Goal: Check status: Check status

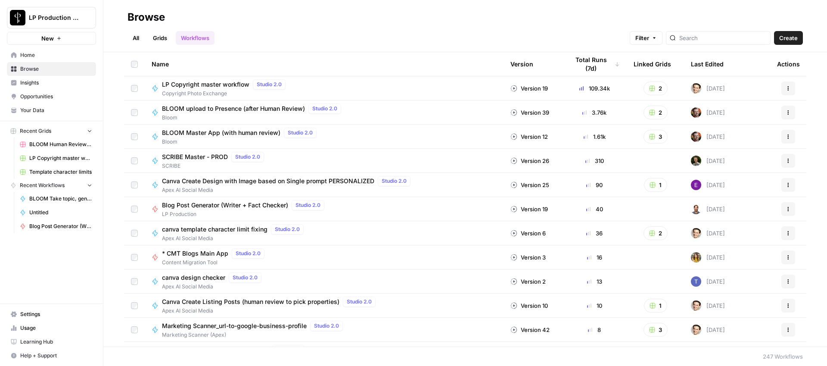
click at [200, 83] on span "LP Copyright master workflow" at bounding box center [205, 84] width 87 height 9
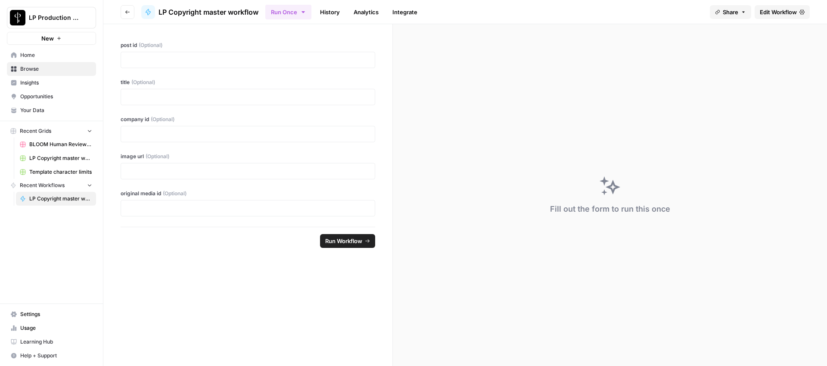
click at [338, 13] on link "History" at bounding box center [330, 12] width 30 height 14
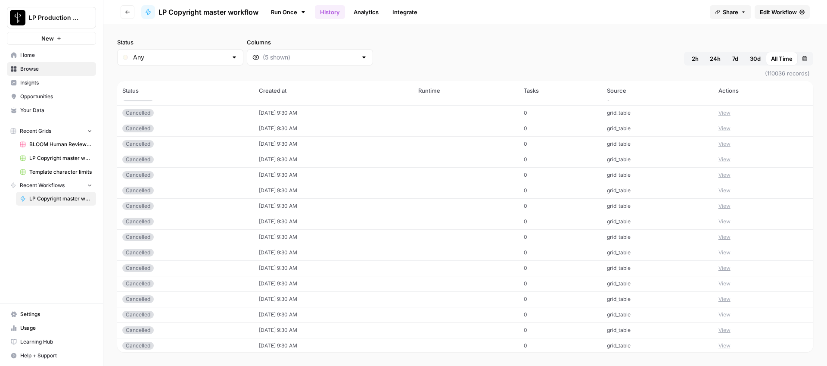
scroll to position [88, 0]
click at [364, 12] on link "Analytics" at bounding box center [365, 12] width 35 height 14
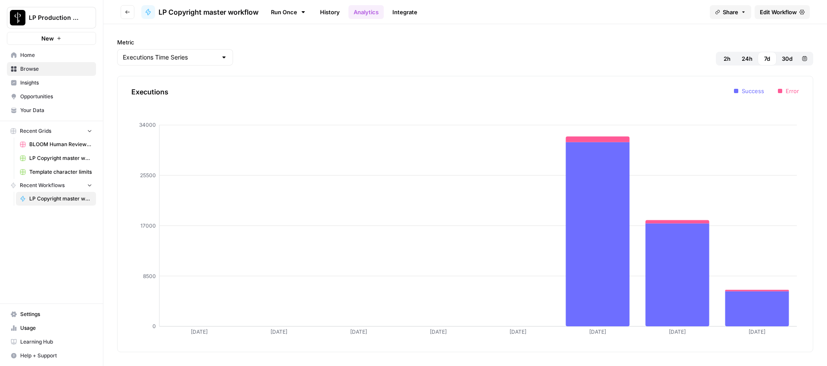
click at [724, 58] on span "2h" at bounding box center [726, 58] width 7 height 9
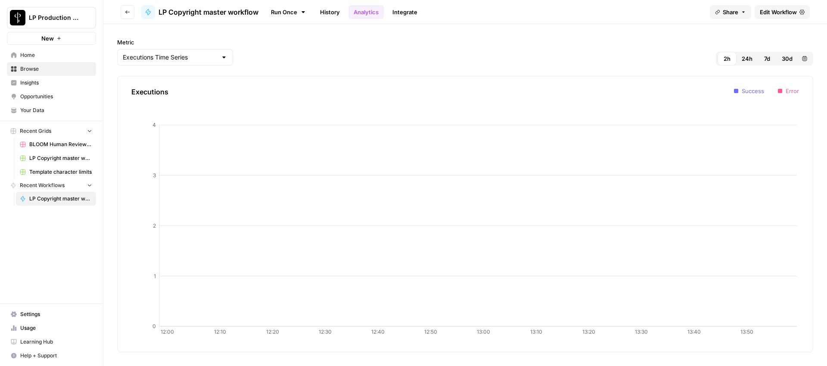
click at [750, 59] on span "24h" at bounding box center [746, 58] width 11 height 9
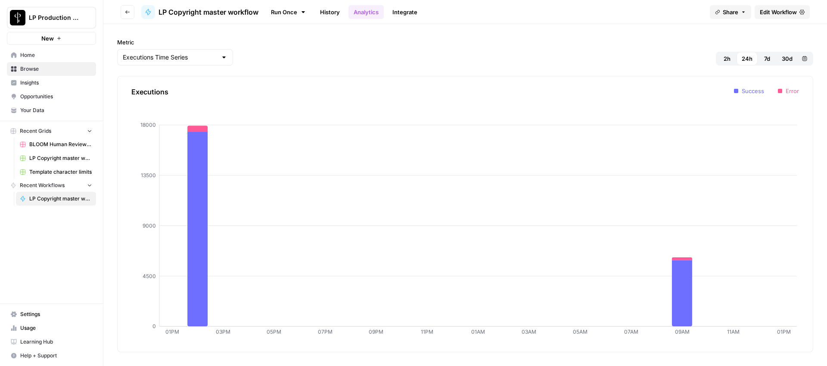
click at [338, 13] on link "History" at bounding box center [330, 12] width 30 height 14
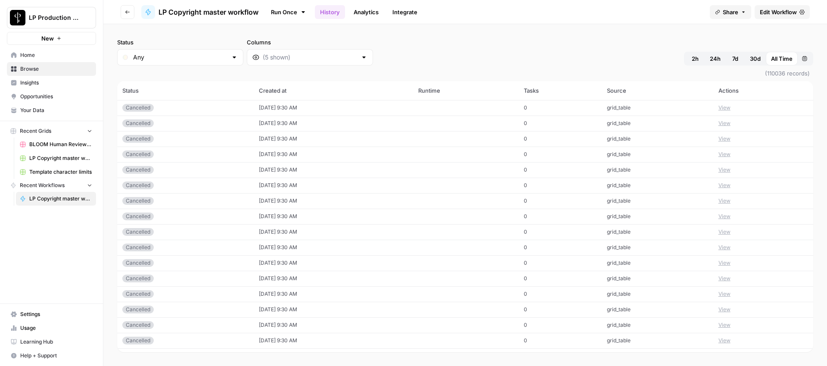
click at [696, 56] on span "2h" at bounding box center [694, 58] width 7 height 9
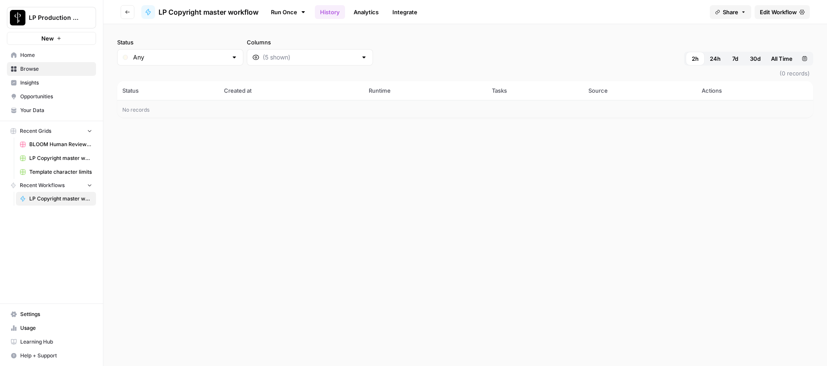
click at [194, 10] on span "LP Copyright master workflow" at bounding box center [208, 12] width 100 height 10
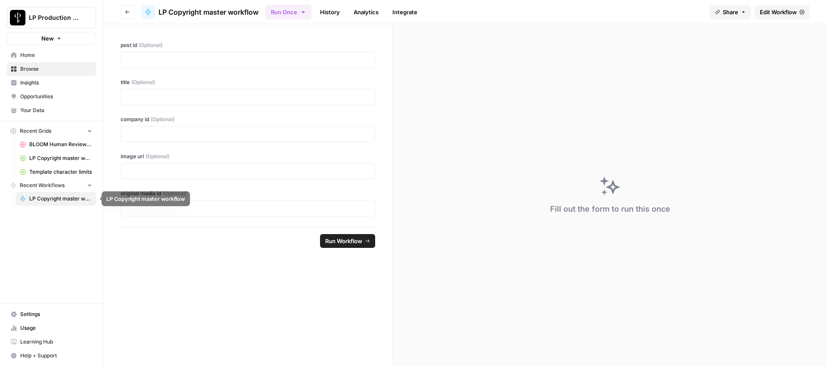
click at [52, 198] on span "LP Copyright master workflow" at bounding box center [60, 199] width 63 height 8
click at [127, 14] on icon "button" at bounding box center [127, 11] width 5 height 5
click at [129, 9] on icon "button" at bounding box center [127, 11] width 5 height 5
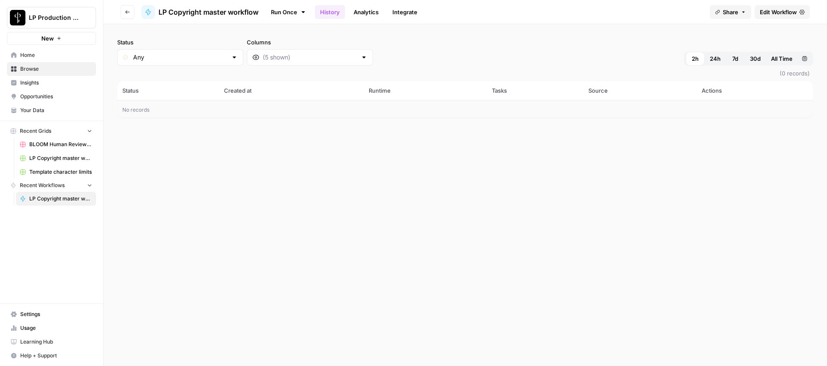
click at [58, 202] on span "LP Copyright master workflow" at bounding box center [60, 199] width 63 height 8
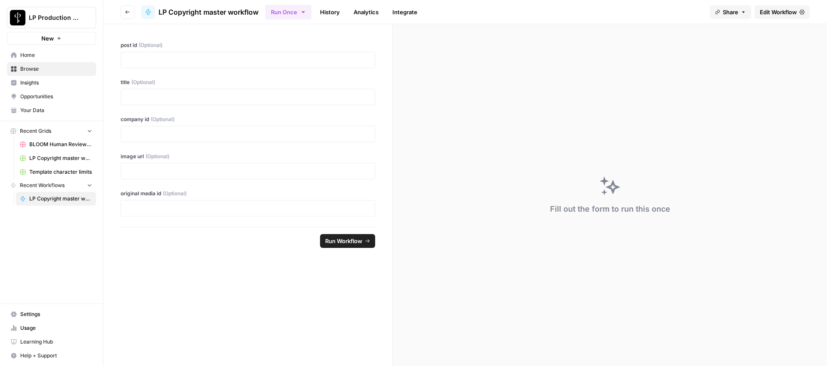
click at [331, 10] on link "History" at bounding box center [330, 12] width 30 height 14
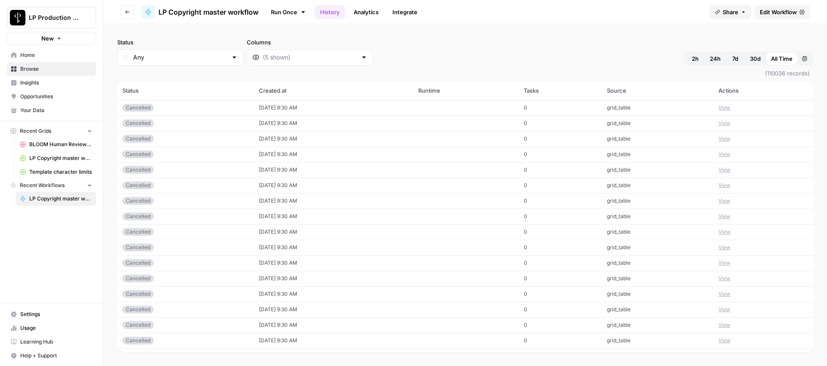
click at [339, 12] on link "History" at bounding box center [330, 12] width 30 height 14
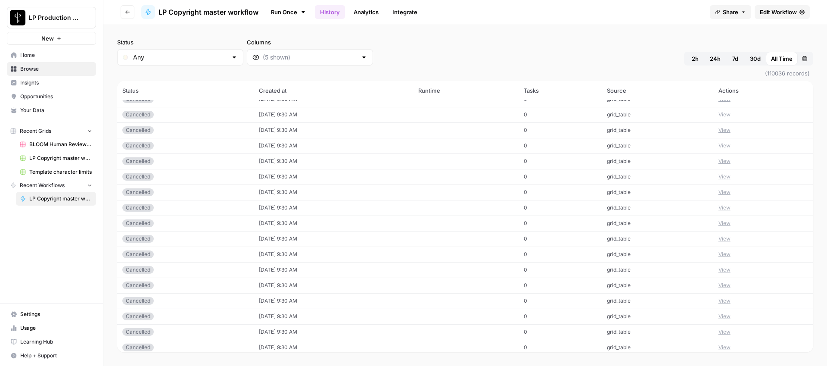
click at [416, 56] on div "Status Any Columns 2h 24h 7d 30d All Time Custom range" at bounding box center [465, 52] width 696 height 28
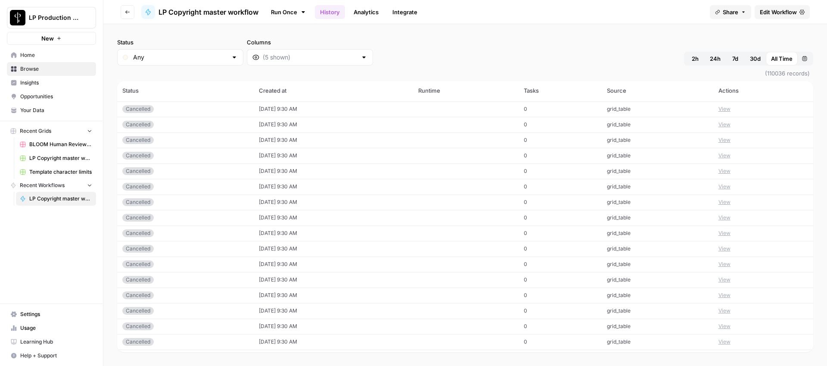
scroll to position [1936, 0]
click at [273, 57] on input "Columns" at bounding box center [310, 57] width 94 height 9
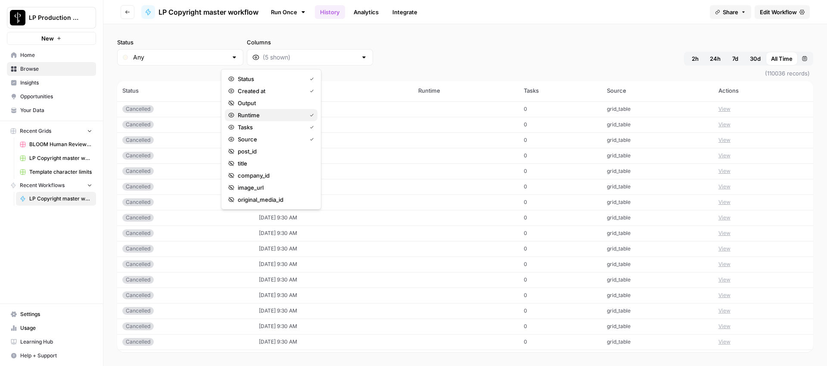
click at [243, 115] on span "Runtime" at bounding box center [270, 115] width 65 height 9
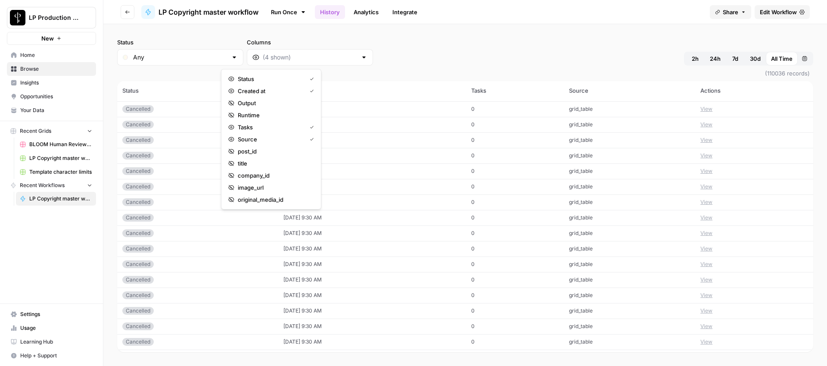
click at [414, 53] on div "Status Any Columns 2h 24h 7d 30d All Time Custom range" at bounding box center [465, 52] width 696 height 28
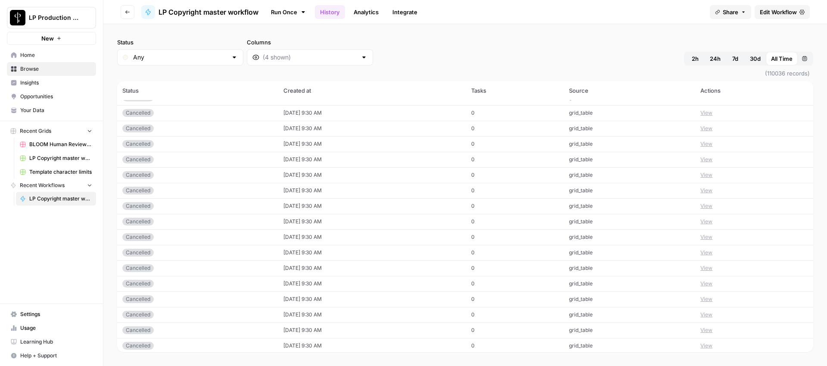
scroll to position [2246, 0]
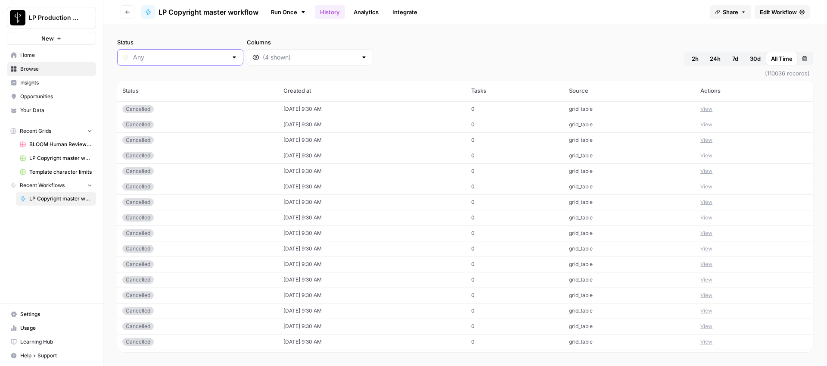
click at [186, 55] on input "Status" at bounding box center [180, 57] width 94 height 9
click at [161, 140] on span "Running" at bounding box center [171, 139] width 72 height 9
type input "Running"
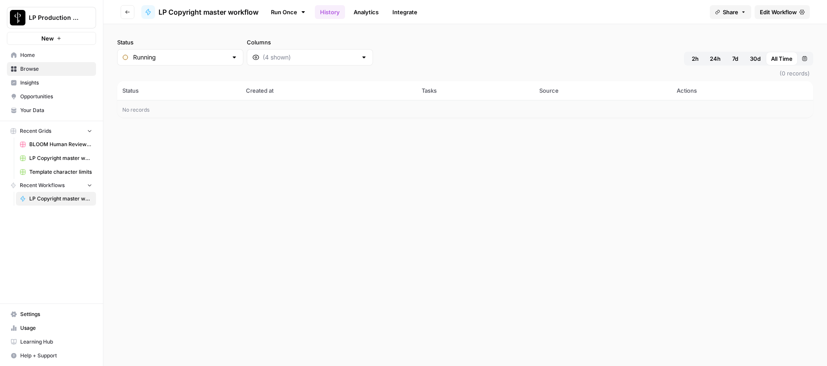
click at [360, 59] on div at bounding box center [363, 57] width 7 height 9
click at [181, 55] on input "Status" at bounding box center [180, 57] width 94 height 9
click at [167, 148] on span "Success" at bounding box center [171, 151] width 72 height 9
type input "Success"
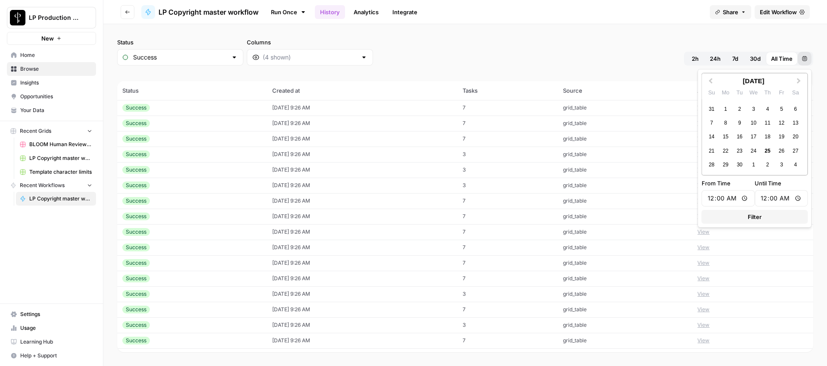
click at [806, 60] on icon "button" at bounding box center [804, 58] width 5 height 5
click at [720, 149] on div "22" at bounding box center [725, 151] width 12 height 12
click at [736, 151] on div "23" at bounding box center [739, 151] width 12 height 12
click at [584, 45] on div "Status Success Columns 2h 24h 7d 30d All Time Custom range" at bounding box center [465, 52] width 696 height 28
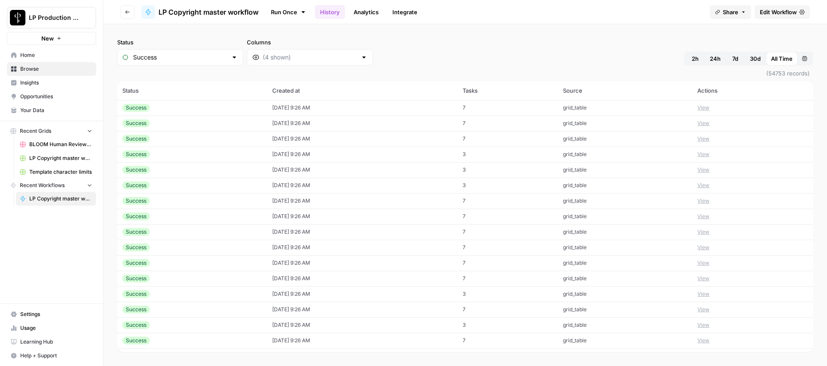
click at [808, 63] on button "Custom range" at bounding box center [804, 59] width 14 height 14
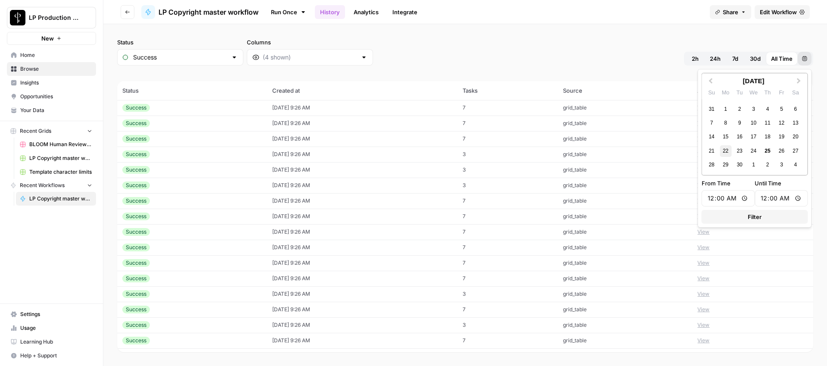
click at [720, 150] on div "22" at bounding box center [725, 151] width 12 height 12
click at [736, 149] on div "23" at bounding box center [739, 151] width 12 height 12
click at [741, 213] on button "Filter" at bounding box center [754, 217] width 106 height 14
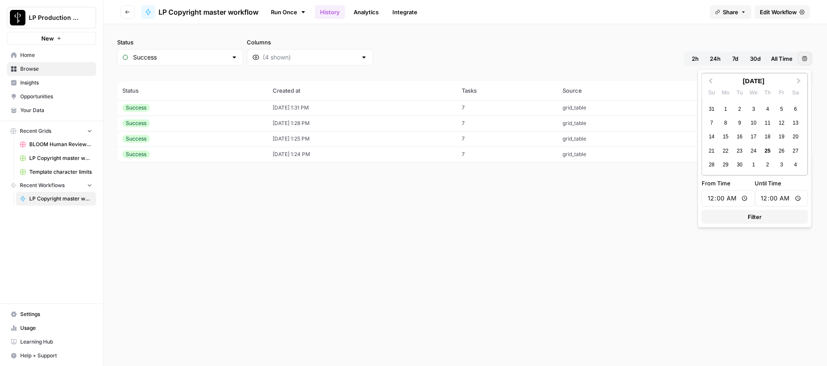
click at [802, 58] on icon "button" at bounding box center [804, 58] width 5 height 5
click at [715, 154] on div "21" at bounding box center [712, 151] width 12 height 12
click at [728, 153] on div "22" at bounding box center [725, 151] width 12 height 12
click at [765, 220] on button "Filter" at bounding box center [754, 217] width 106 height 14
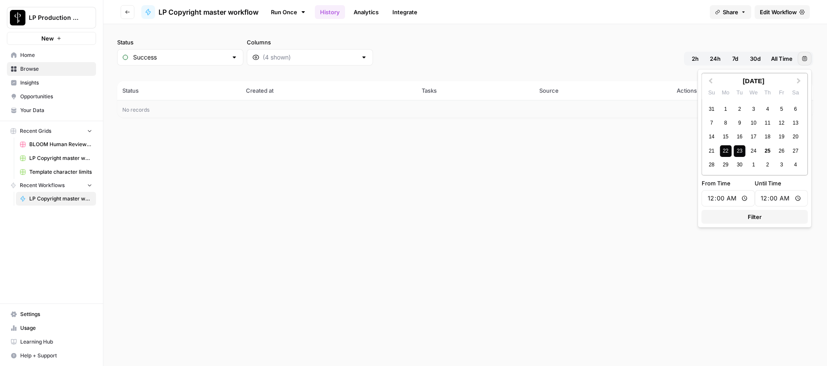
click at [806, 59] on icon "button" at bounding box center [804, 58] width 5 height 5
click at [735, 151] on div "23" at bounding box center [739, 151] width 12 height 12
click at [728, 151] on div "22" at bounding box center [725, 151] width 12 height 12
click at [738, 150] on div "23" at bounding box center [739, 151] width 12 height 12
click at [755, 223] on button "Filter" at bounding box center [754, 217] width 106 height 14
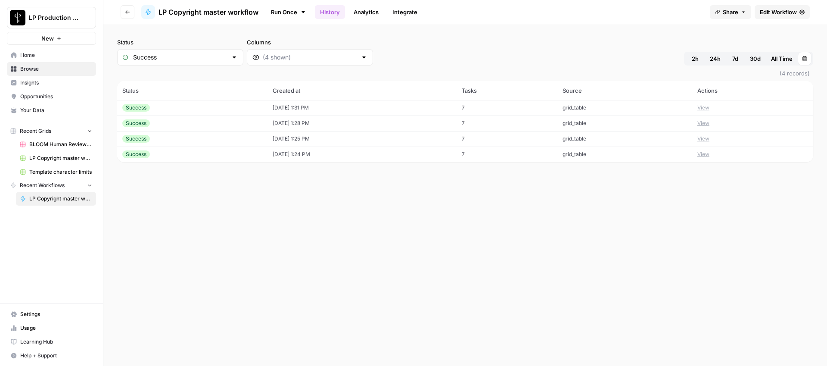
click at [295, 156] on td "[DATE] 1:24 PM" at bounding box center [361, 154] width 189 height 16
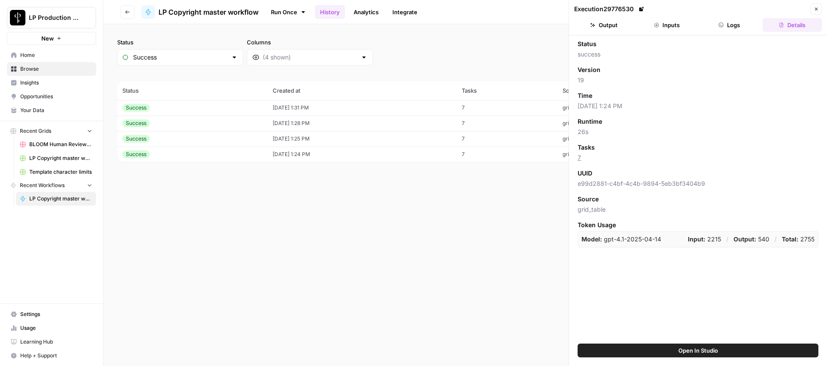
click at [607, 106] on span "[DATE] 1:24 PM" at bounding box center [697, 106] width 241 height 9
copy span "[DATE] 1:24 PM"
click at [491, 220] on div "Status Success Columns 2h 24h 7d 30d All Time [DATE] 12:00 AM - [DATE] 12:00 AM…" at bounding box center [464, 194] width 723 height 341
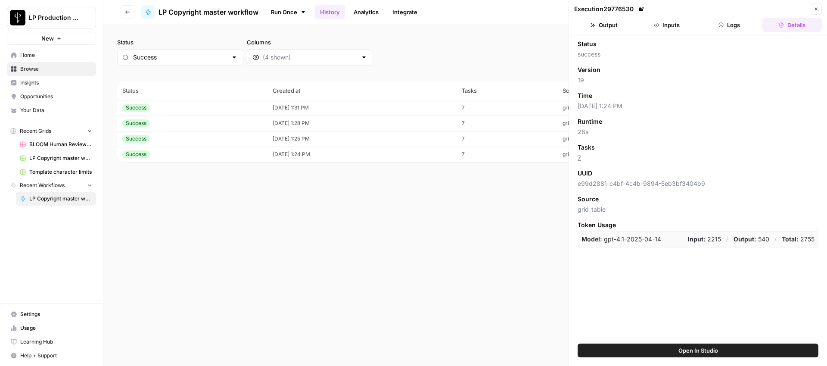
click at [621, 101] on div "Time [DATE] 1:24 PM" at bounding box center [697, 100] width 241 height 19
copy span "[DATE] 1:24 PM"
drag, startPoint x: 500, startPoint y: 179, endPoint x: 510, endPoint y: 172, distance: 11.8
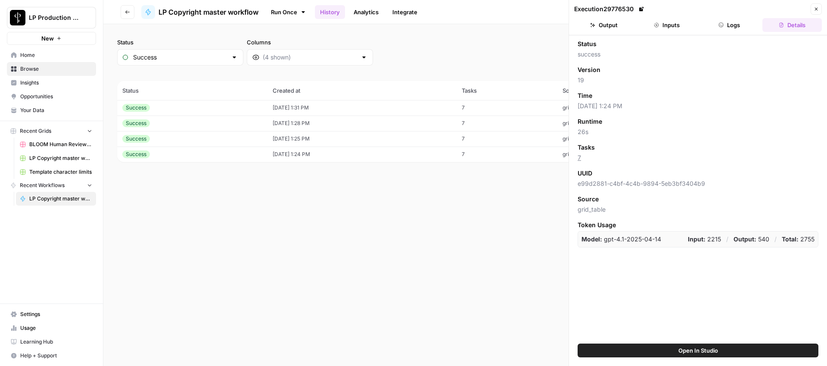
click at [500, 179] on div "Status Success Columns 2h 24h 7d 30d All Time [DATE] 12:00 AM - [DATE] 12:00 AM…" at bounding box center [464, 194] width 723 height 341
click at [738, 30] on button "Logs" at bounding box center [729, 25] width 59 height 14
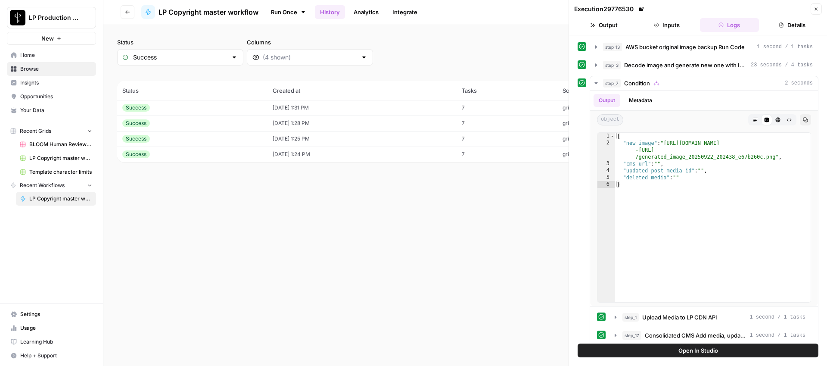
click at [671, 26] on button "Inputs" at bounding box center [666, 25] width 59 height 14
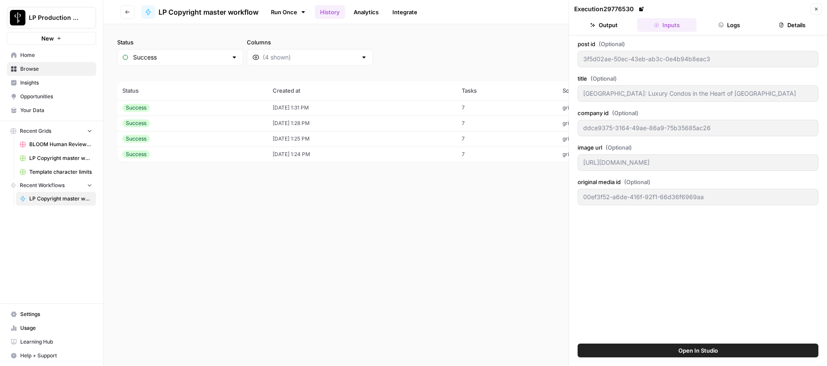
click at [526, 201] on div "Status Success Columns 2h 24h 7d 30d All Time [DATE] 12:00 AM - [DATE] 12:00 AM…" at bounding box center [464, 194] width 723 height 341
click at [816, 9] on icon "button" at bounding box center [815, 8] width 5 height 5
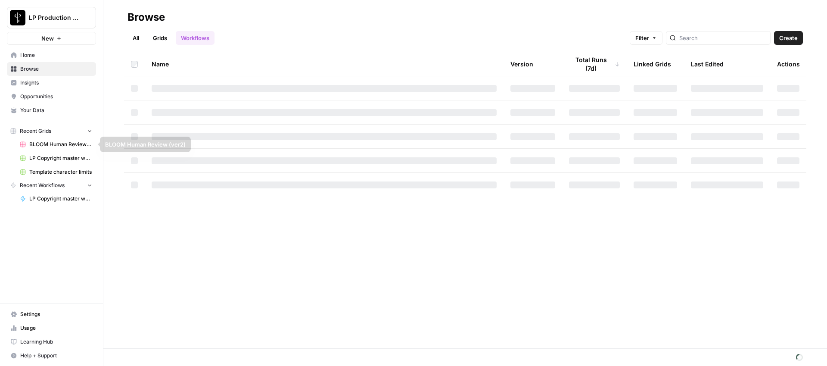
click at [52, 158] on span "LP Copyright master workflow Grid" at bounding box center [60, 158] width 63 height 8
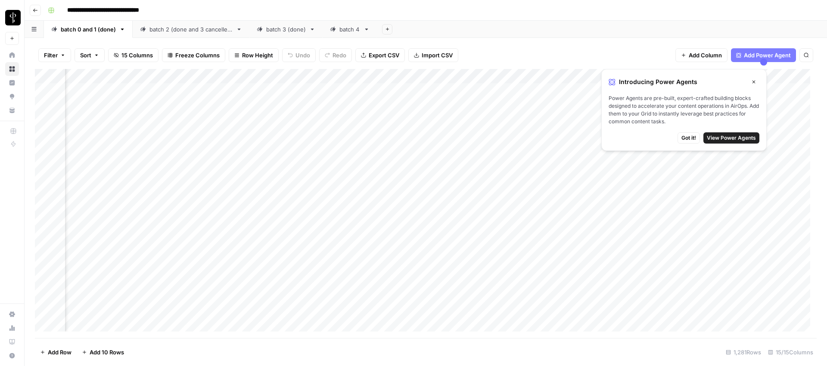
scroll to position [0, 199]
click at [749, 80] on button "Close" at bounding box center [753, 81] width 11 height 11
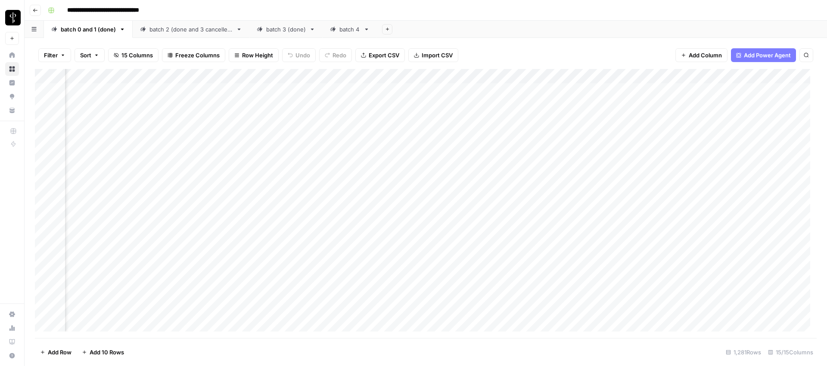
scroll to position [0, 0]
click at [700, 12] on div "**********" at bounding box center [431, 10] width 774 height 14
